Goal: Information Seeking & Learning: Learn about a topic

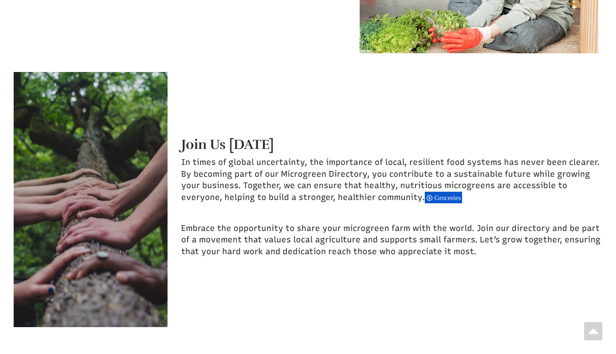
scroll to position [1547, 0]
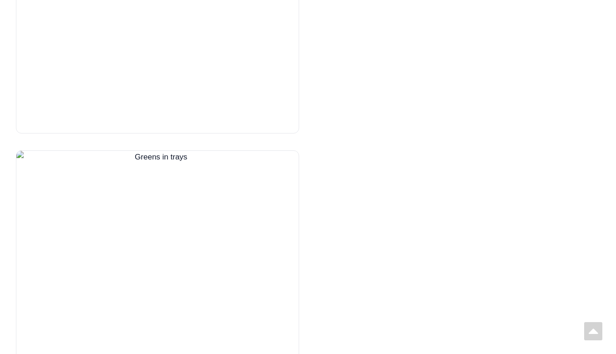
select select "Language Translate Widget"
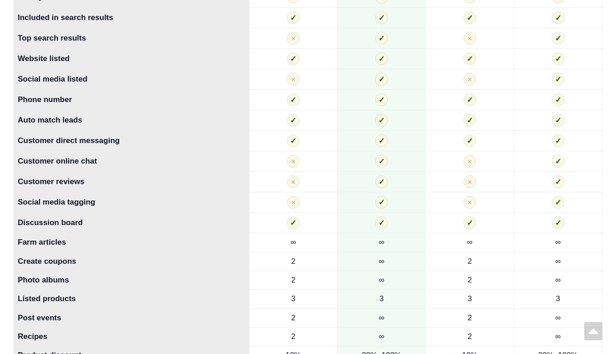
scroll to position [3595, 0]
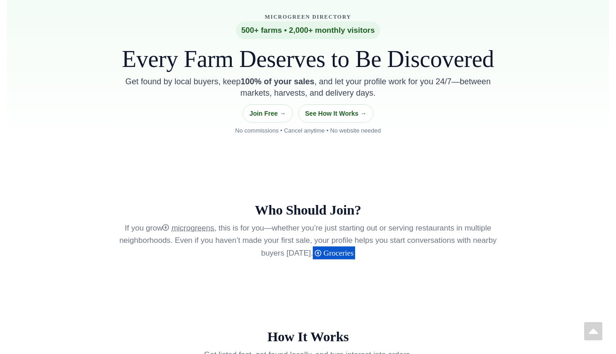
scroll to position [0, 0]
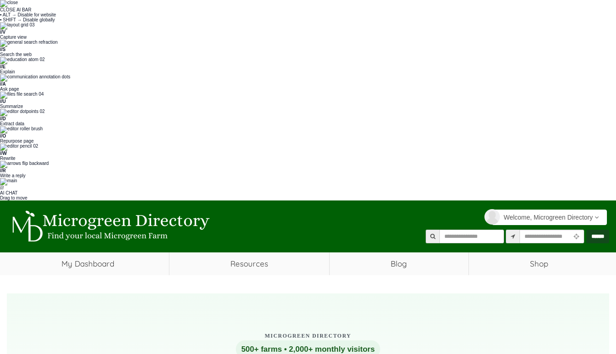
select select "Language Translate Widget"
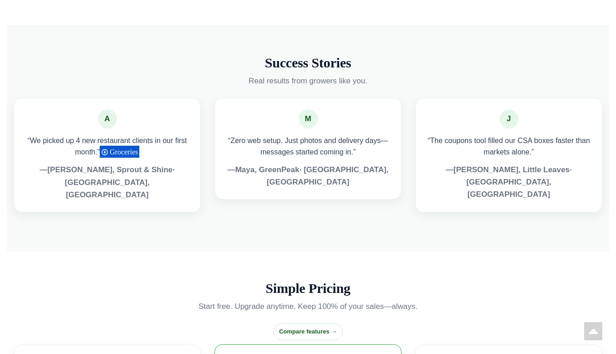
scroll to position [2685, 0]
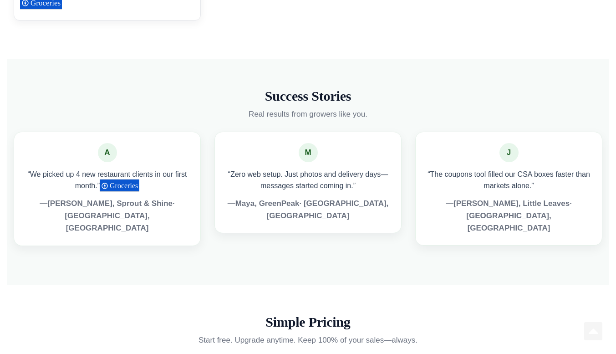
scroll to position [1985, 0]
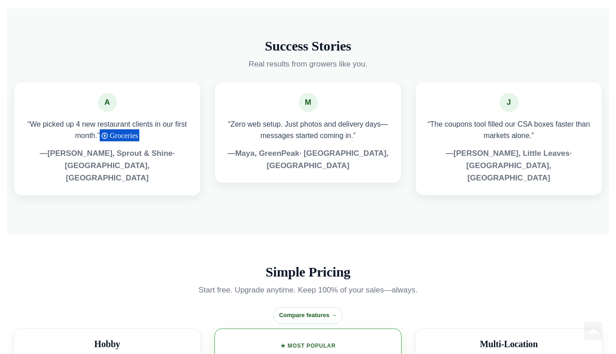
select select "Language Translate Widget"
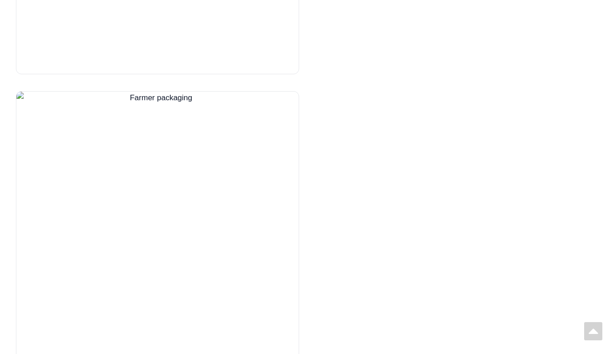
scroll to position [0, 0]
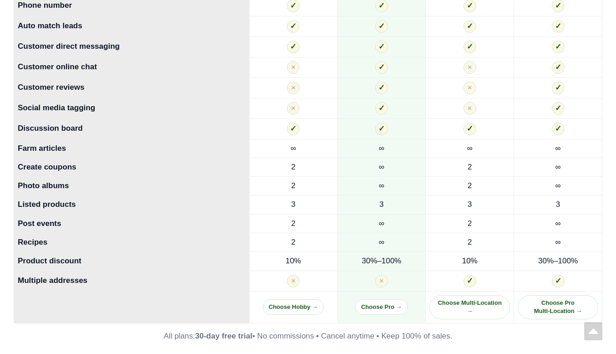
scroll to position [4824, 0]
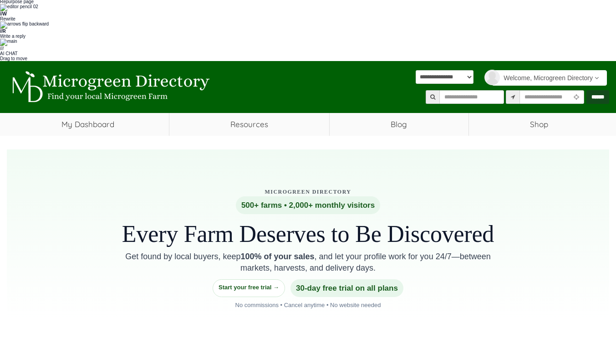
scroll to position [182, 0]
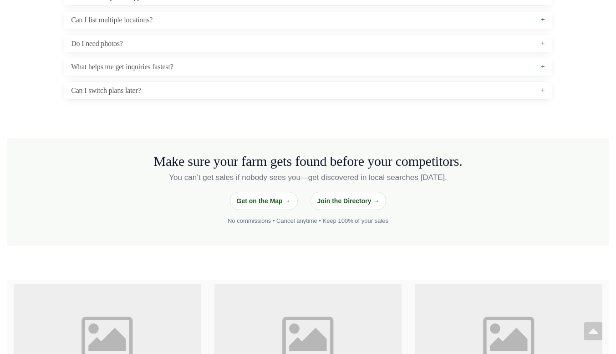
scroll to position [4003, 0]
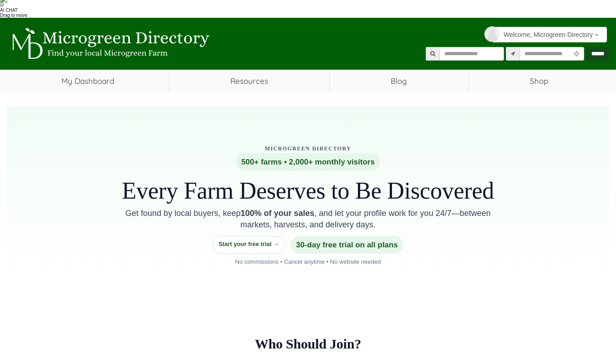
select select "Language Translate Widget"
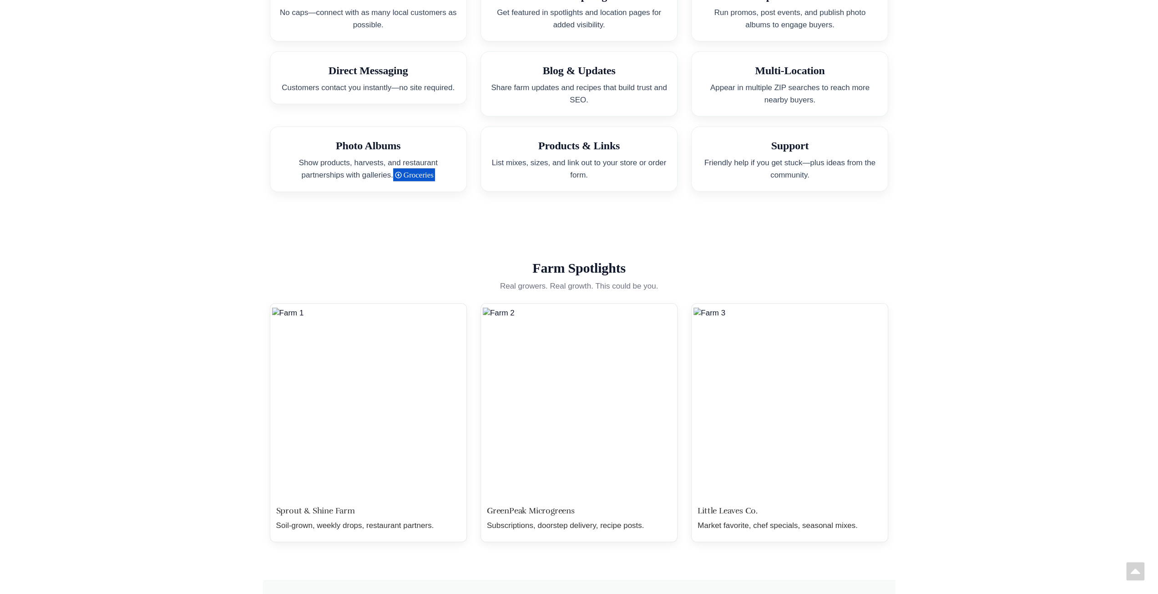
scroll to position [3277, 0]
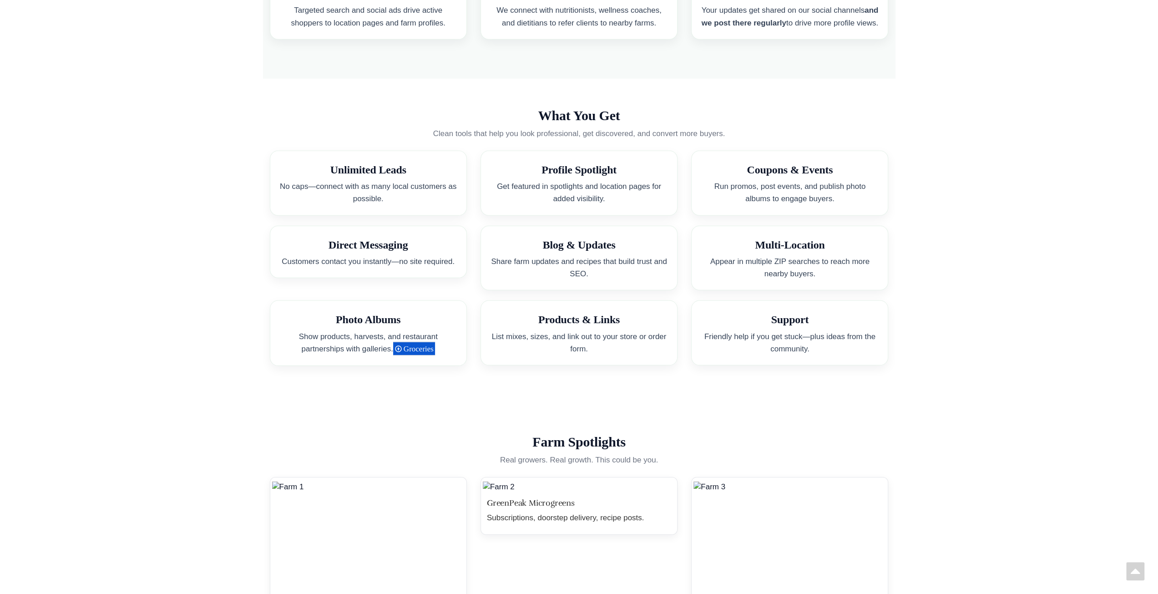
select select "Language Translate Widget"
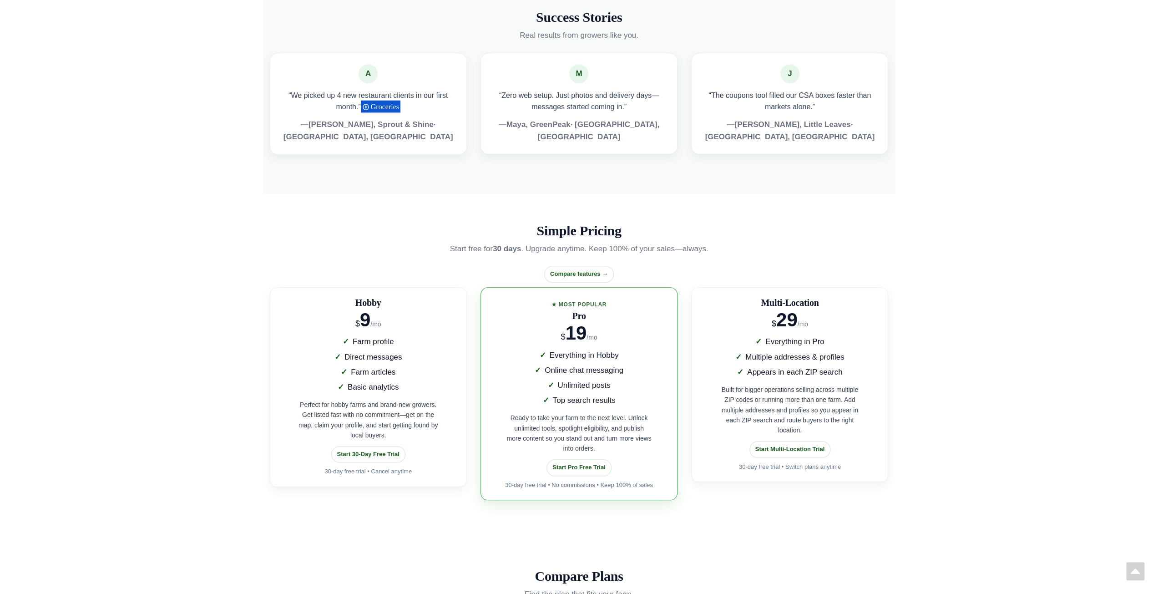
scroll to position [4460, 0]
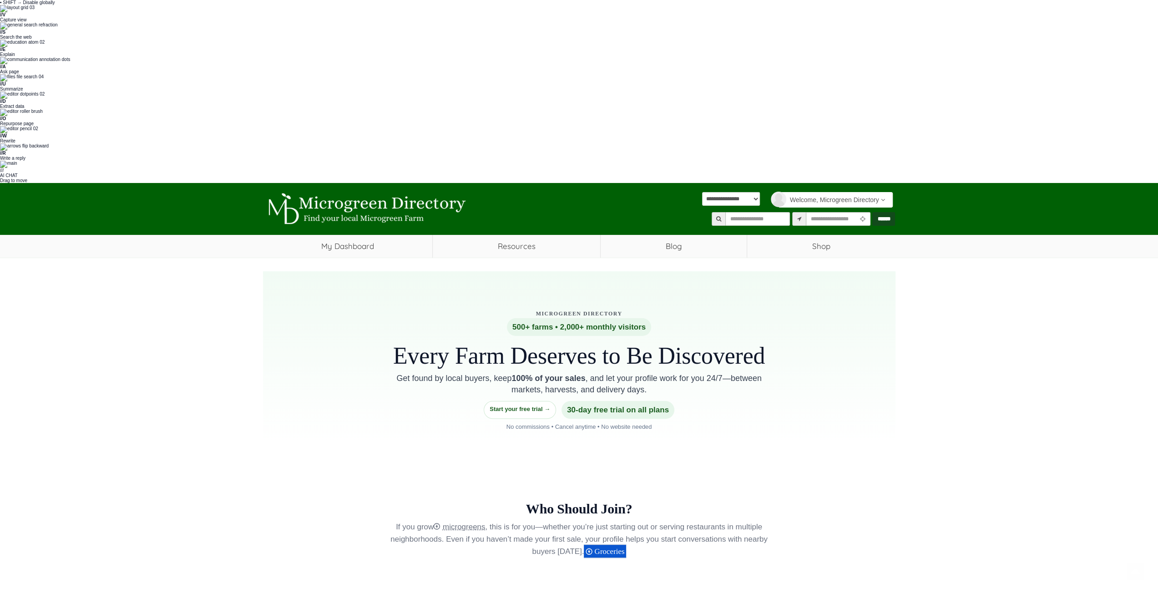
scroll to position [0, 0]
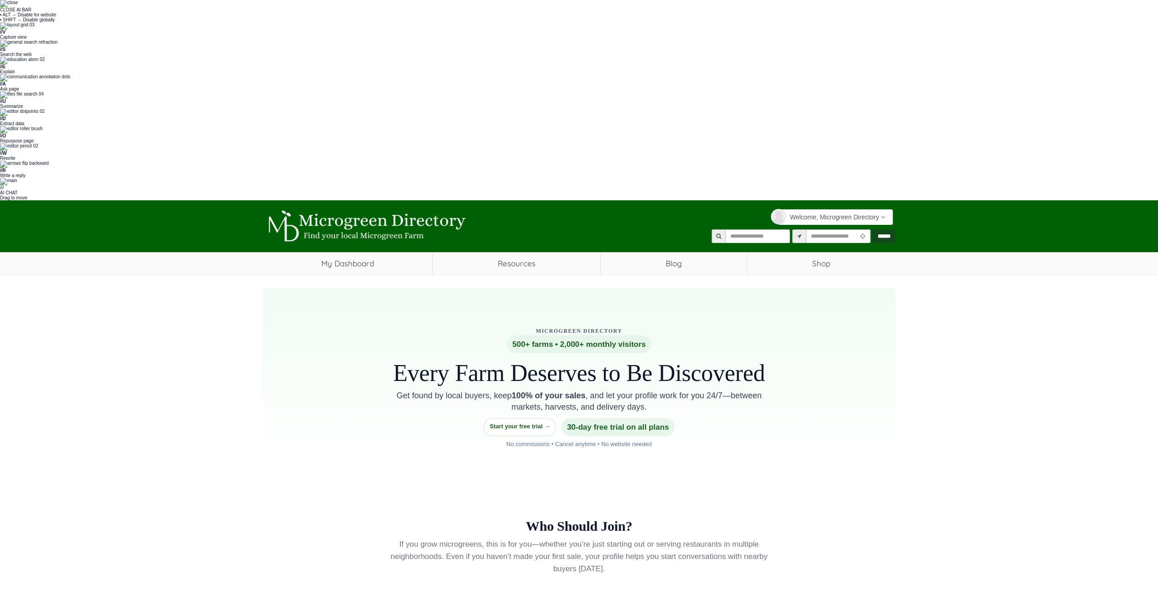
select select "Language Translate Widget"
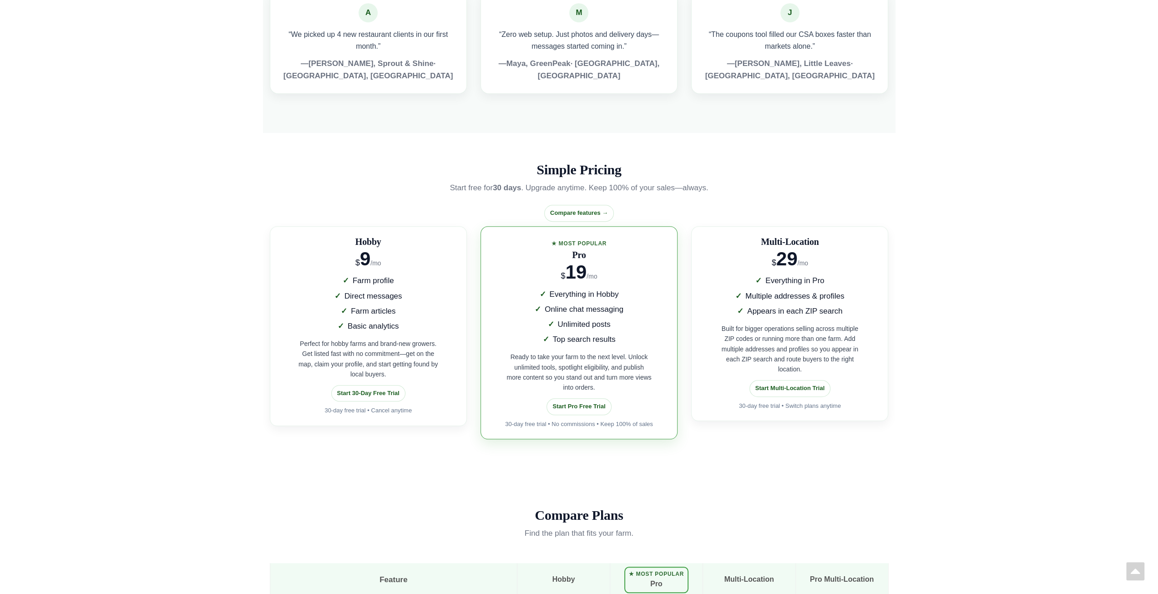
scroll to position [4369, 0]
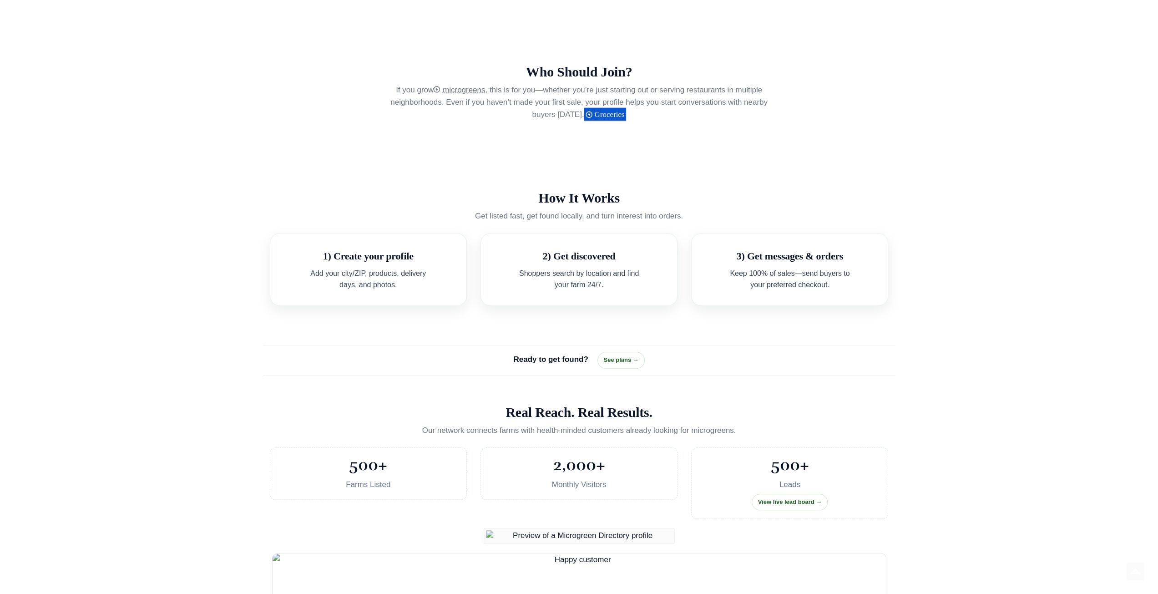
scroll to position [455, 0]
select select "Language Translate Widget"
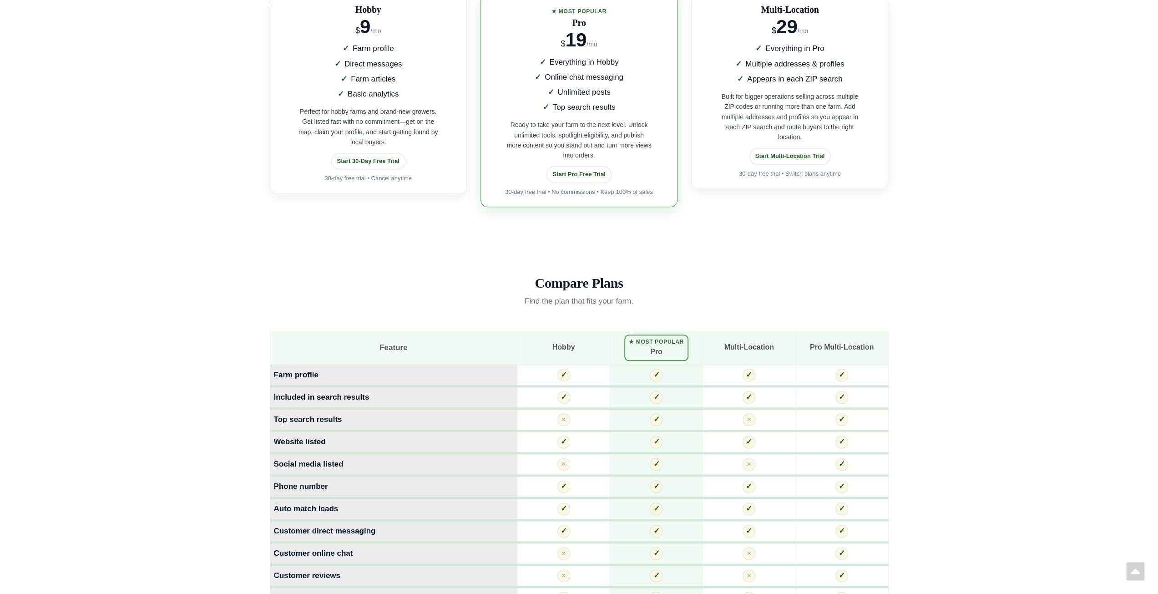
scroll to position [4328, 0]
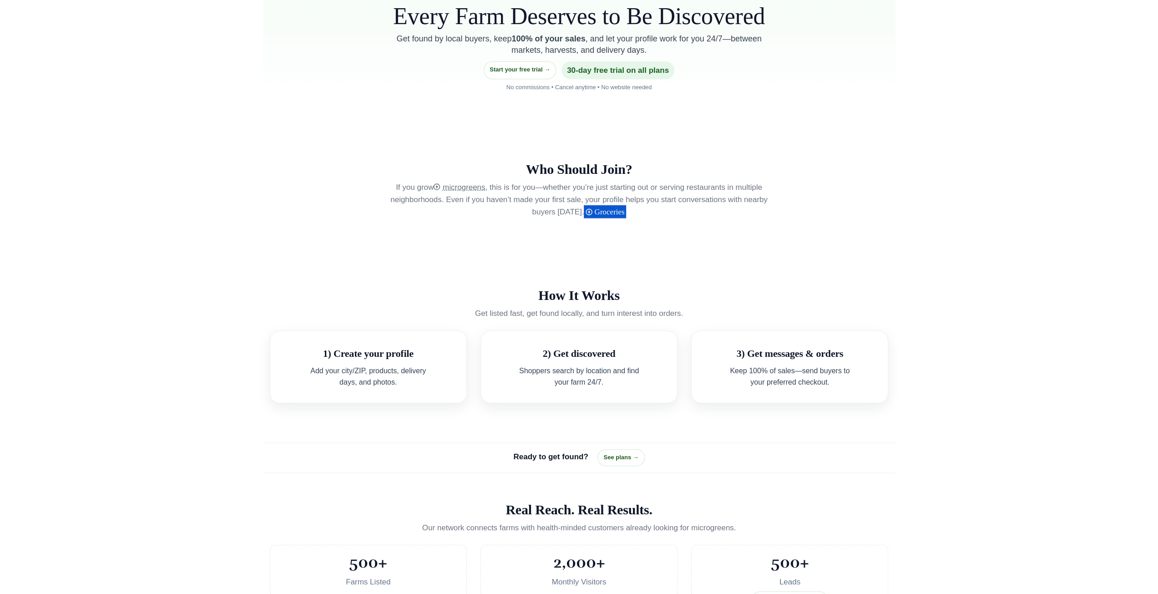
select select "Language Translate Widget"
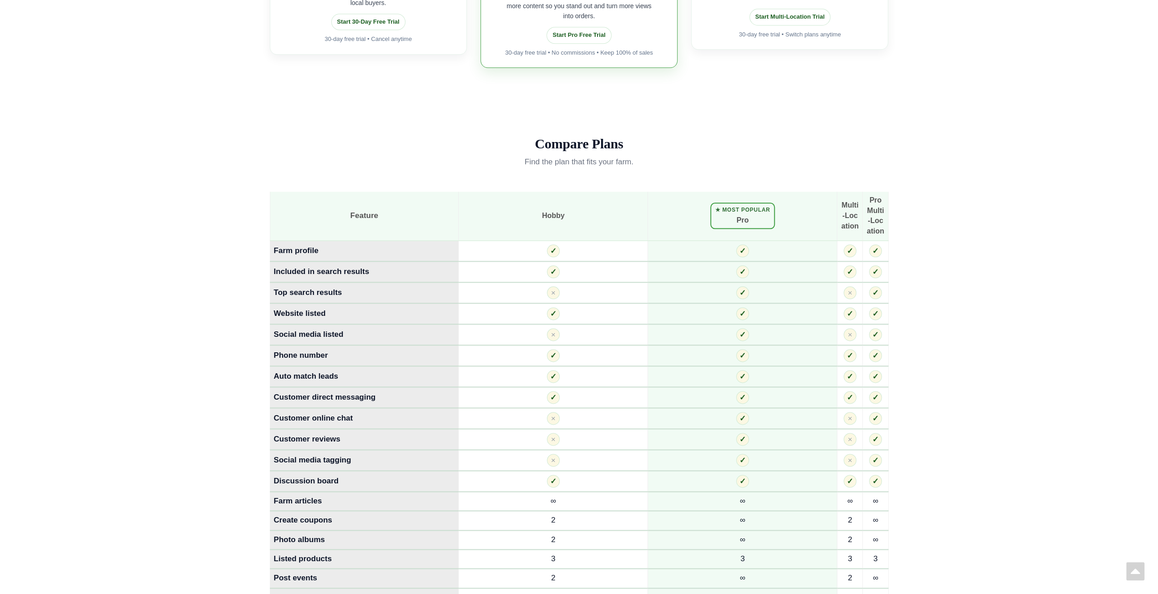
scroll to position [4323, 0]
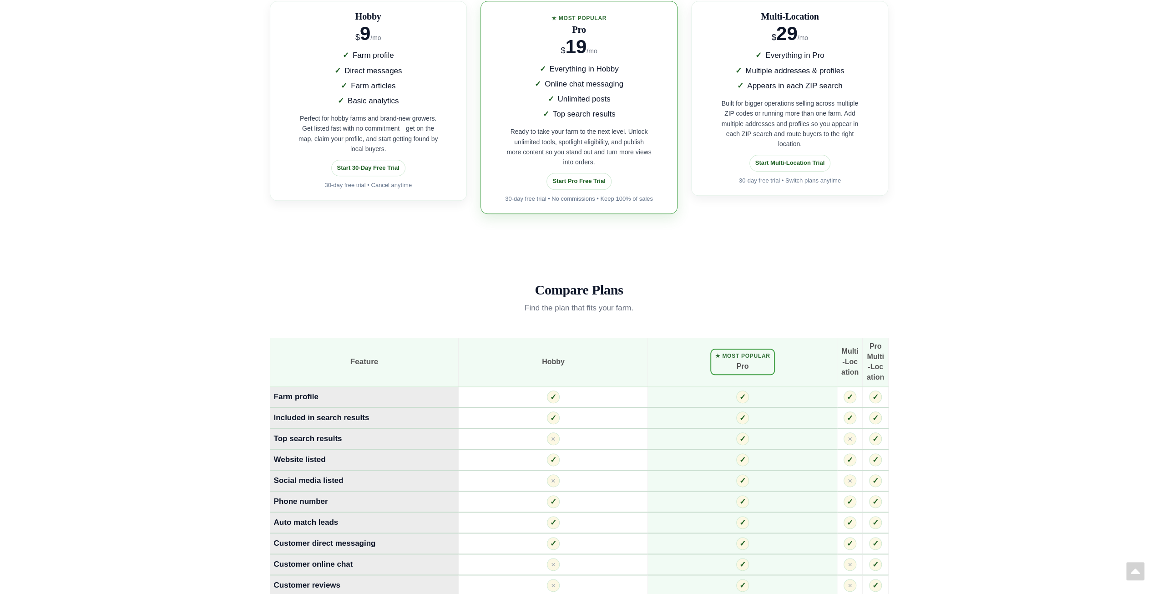
drag, startPoint x: 457, startPoint y: 247, endPoint x: 369, endPoint y: 206, distance: 97.5
click at [423, 449] on th "Website listed" at bounding box center [364, 459] width 189 height 21
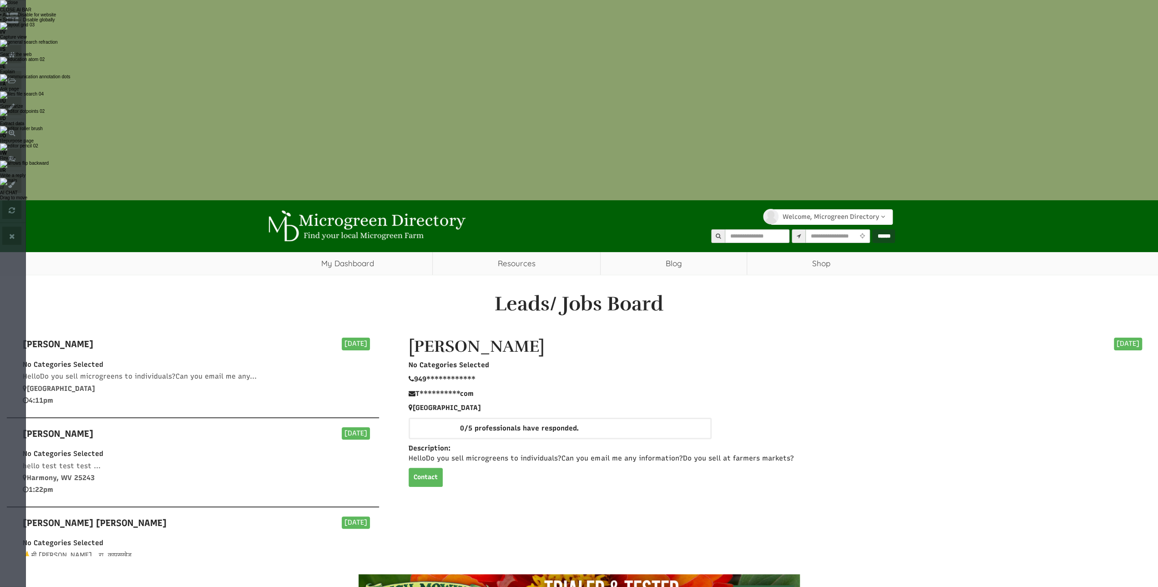
select select "Language Translate Widget"
